Goal: Find specific page/section: Find specific page/section

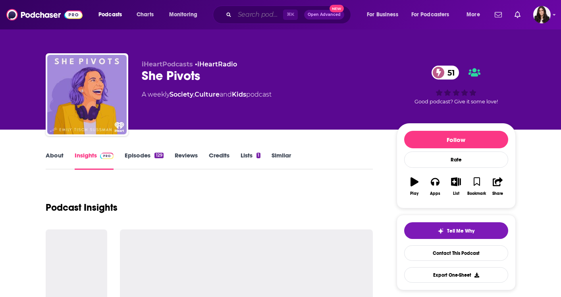
click at [260, 16] on input "Search podcasts, credits, & more..." at bounding box center [259, 14] width 48 height 13
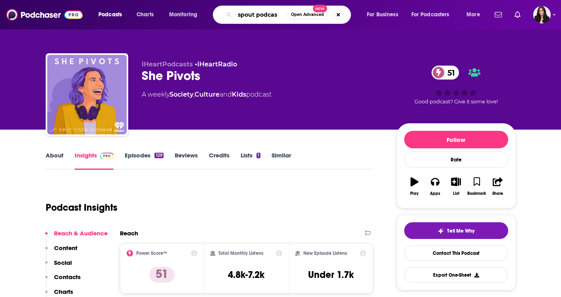
type input "spout podcast"
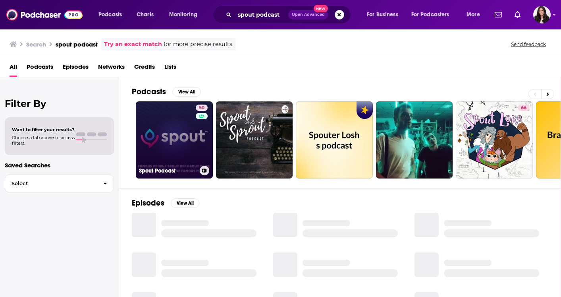
click at [153, 154] on link "50 Spout Podcast" at bounding box center [174, 139] width 77 height 77
